Goal: Navigation & Orientation: Find specific page/section

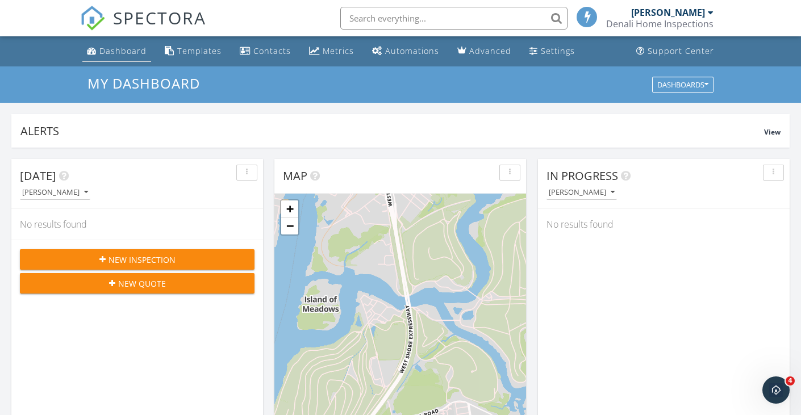
click at [134, 53] on div "Dashboard" at bounding box center [122, 50] width 47 height 11
click at [590, 16] on span at bounding box center [587, 16] width 11 height 10
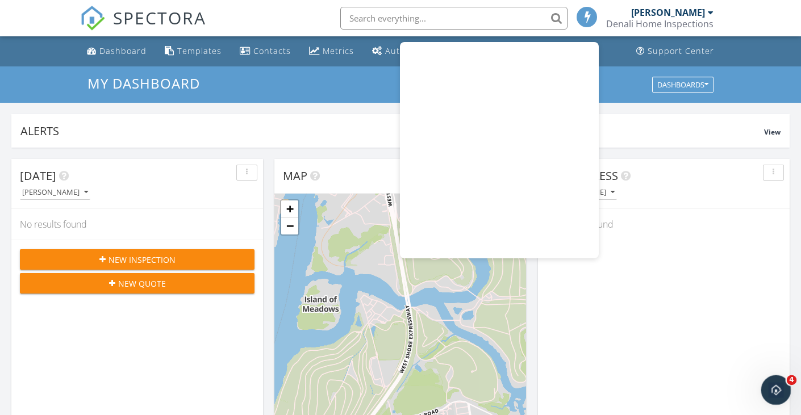
click at [767, 386] on icon "Open Intercom Messenger" at bounding box center [774, 388] width 19 height 19
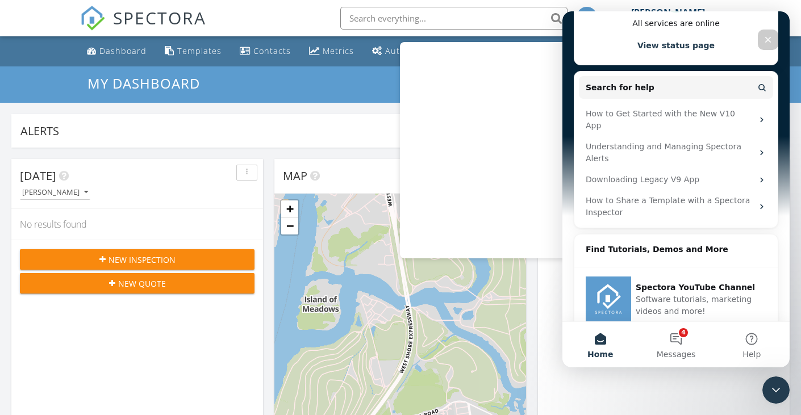
scroll to position [332, 0]
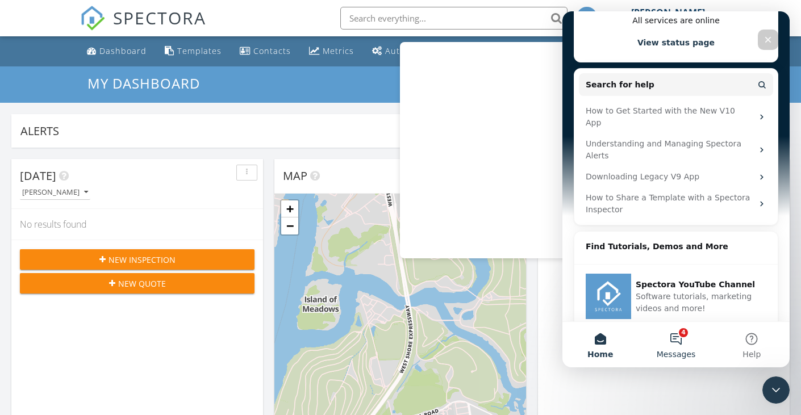
click at [674, 356] on span "Messages" at bounding box center [676, 354] width 39 height 8
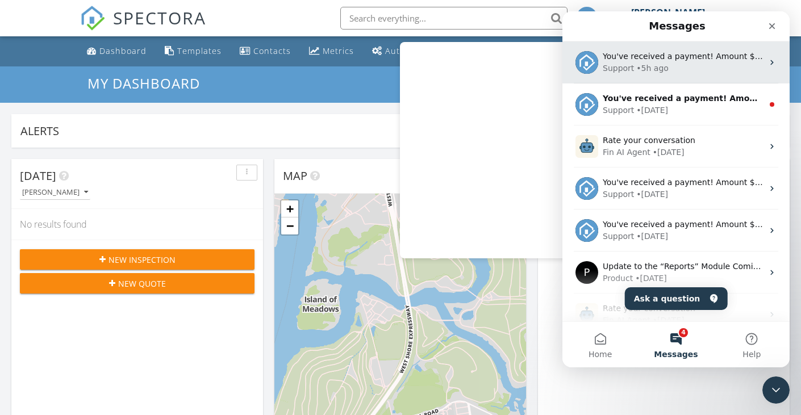
click at [665, 62] on div "You've received a payment! Amount $1000.00 Fee $32.90 Net $967.10 Transaction #…" at bounding box center [683, 57] width 160 height 12
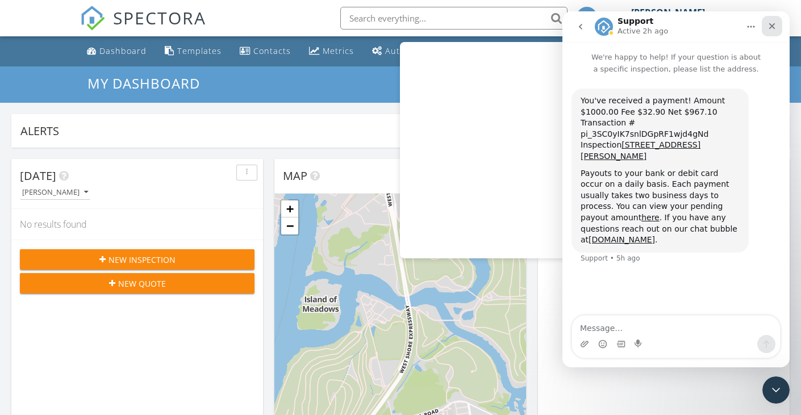
click at [777, 26] on div "Close" at bounding box center [772, 26] width 20 height 20
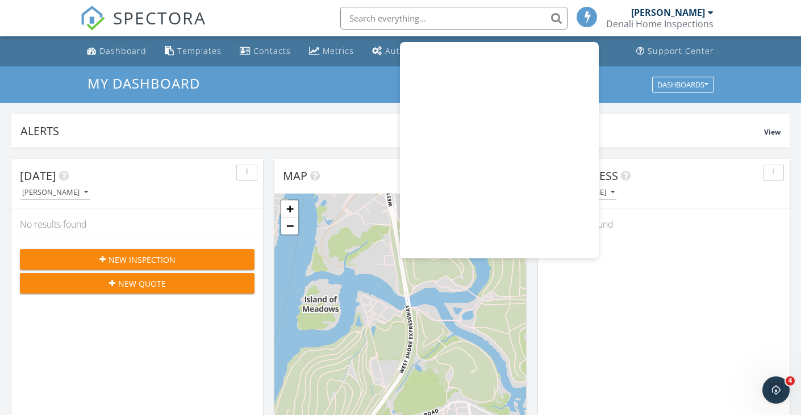
scroll to position [0, 0]
click at [376, 86] on h3 "My Dashboard" at bounding box center [400, 83] width 626 height 15
